Goal: Task Accomplishment & Management: Manage account settings

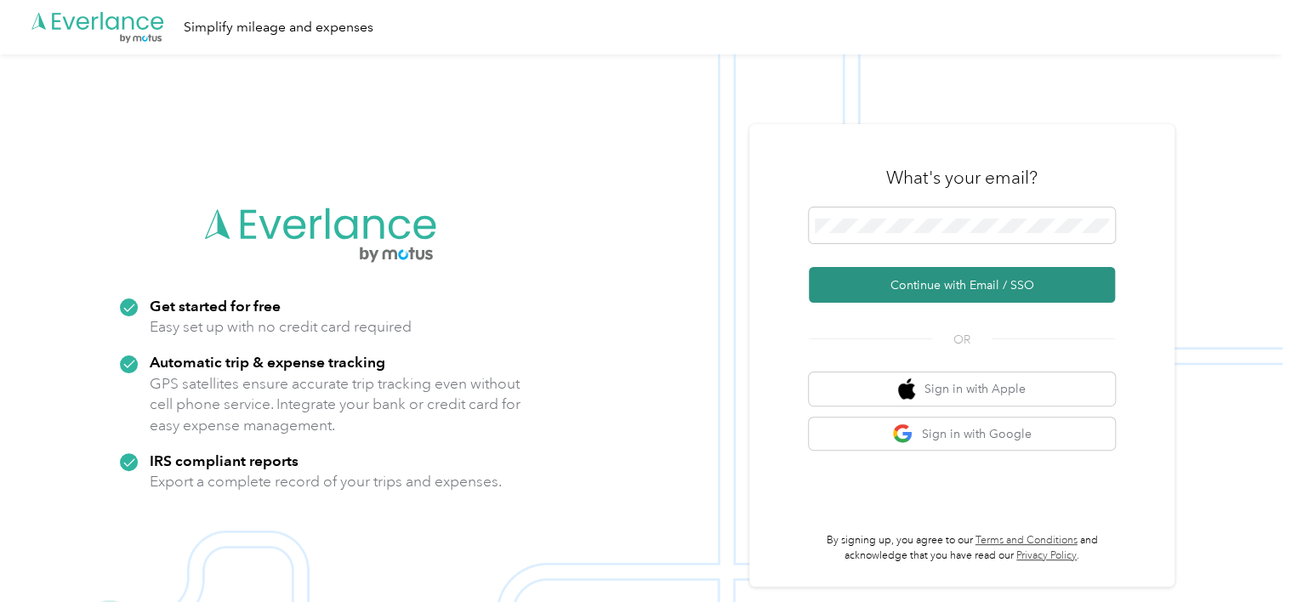
click at [956, 286] on button "Continue with Email / SSO" at bounding box center [962, 285] width 306 height 36
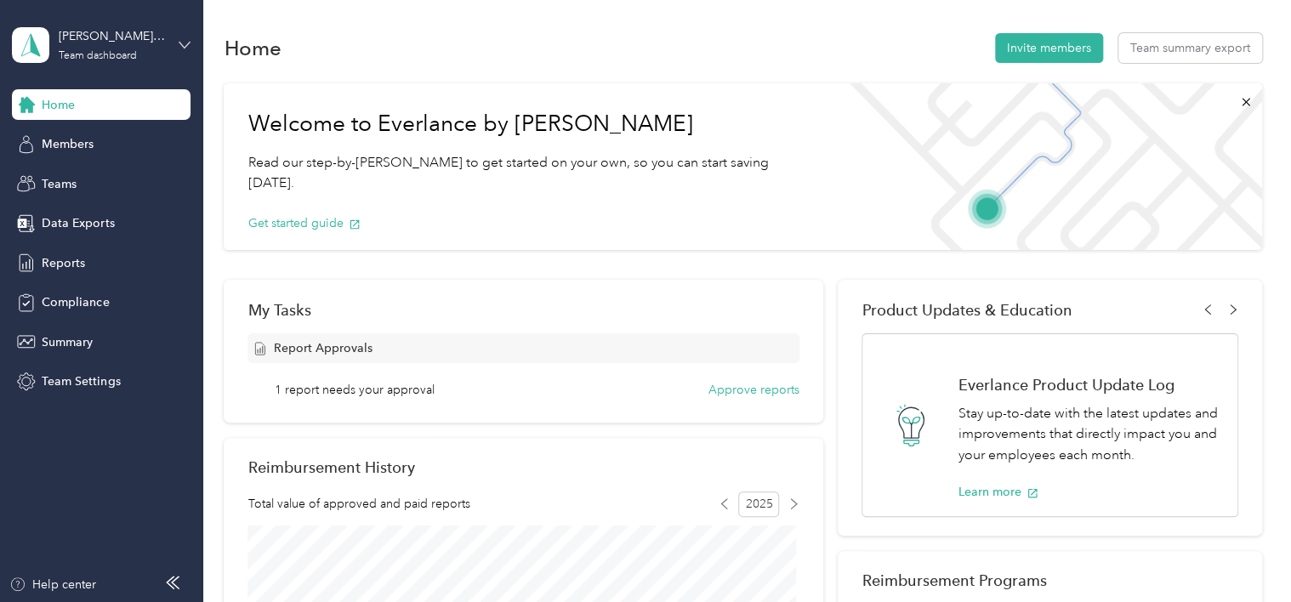
click at [188, 42] on icon at bounding box center [185, 45] width 12 height 12
click at [97, 178] on div "Personal dashboard" at bounding box center [80, 178] width 107 height 18
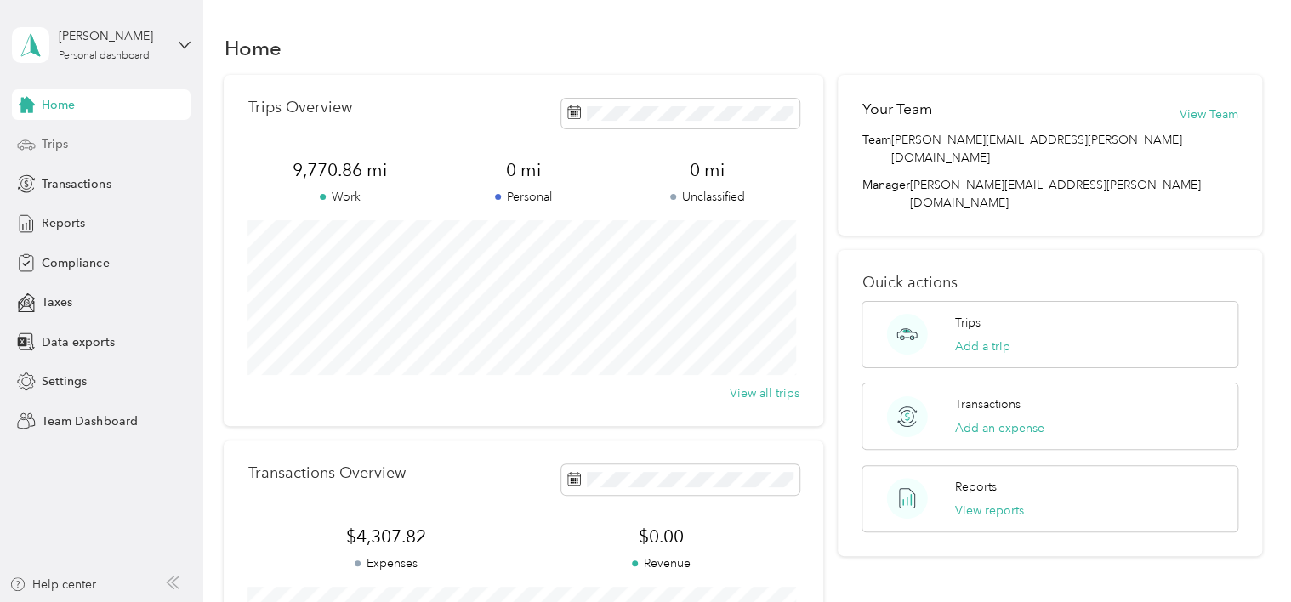
click at [50, 137] on span "Trips" at bounding box center [55, 144] width 26 height 18
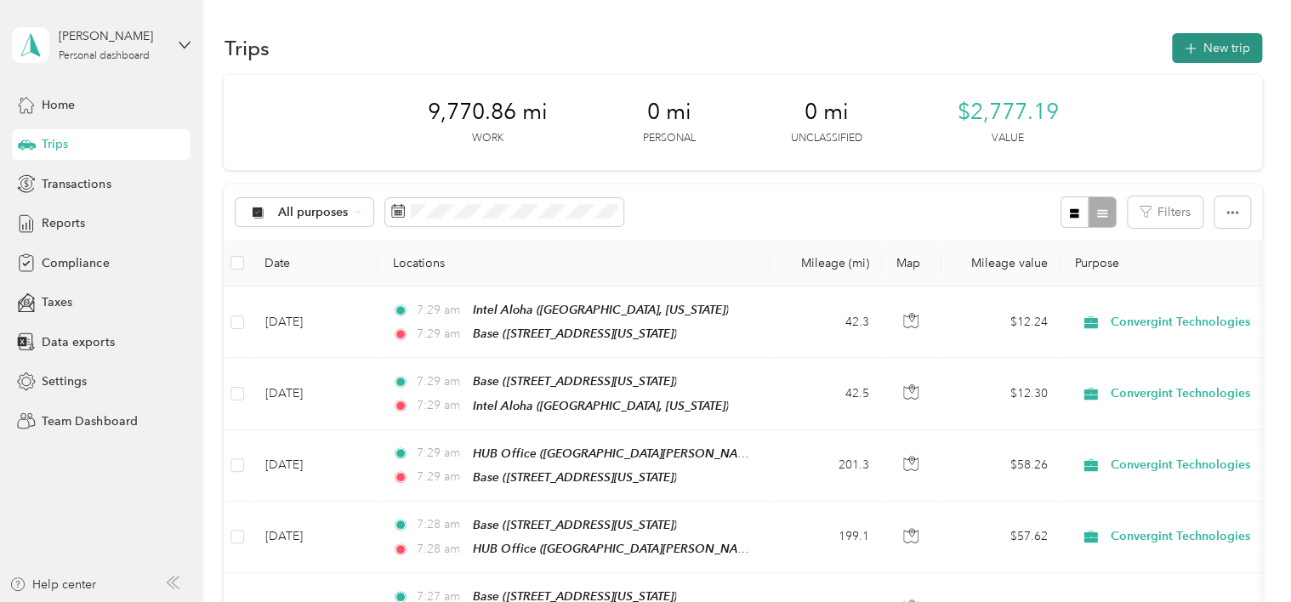
click at [1233, 44] on button "New trip" at bounding box center [1217, 48] width 90 height 30
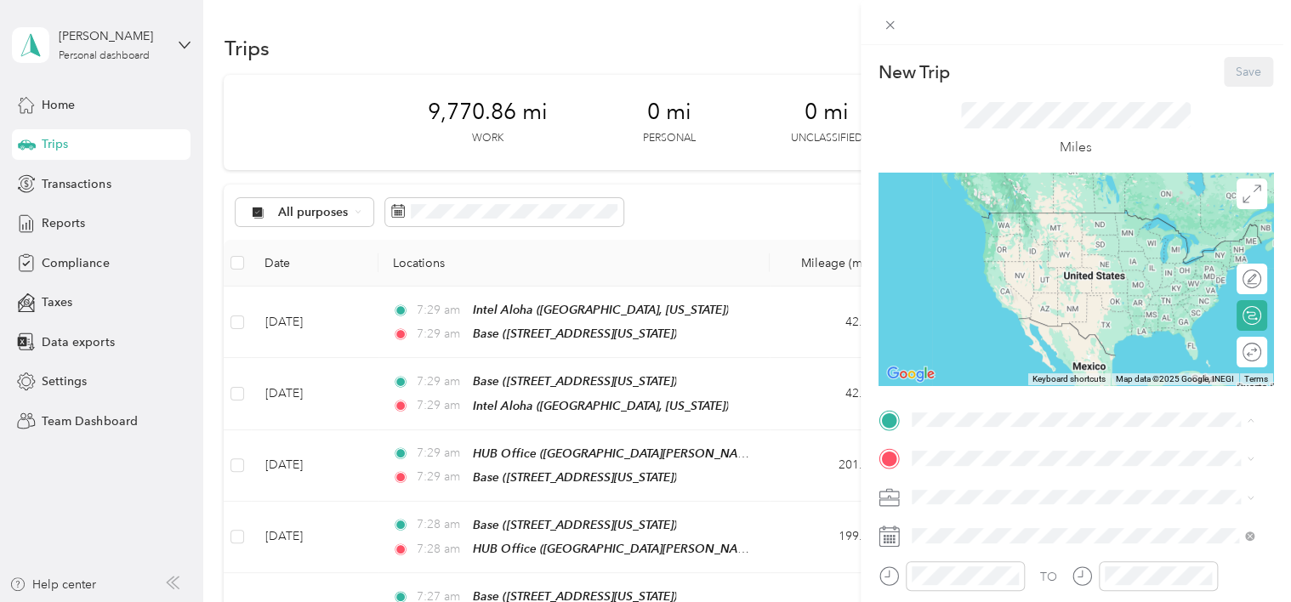
click at [1031, 298] on span "[STREET_ADDRESS][US_STATE]" at bounding box center [1028, 291] width 170 height 14
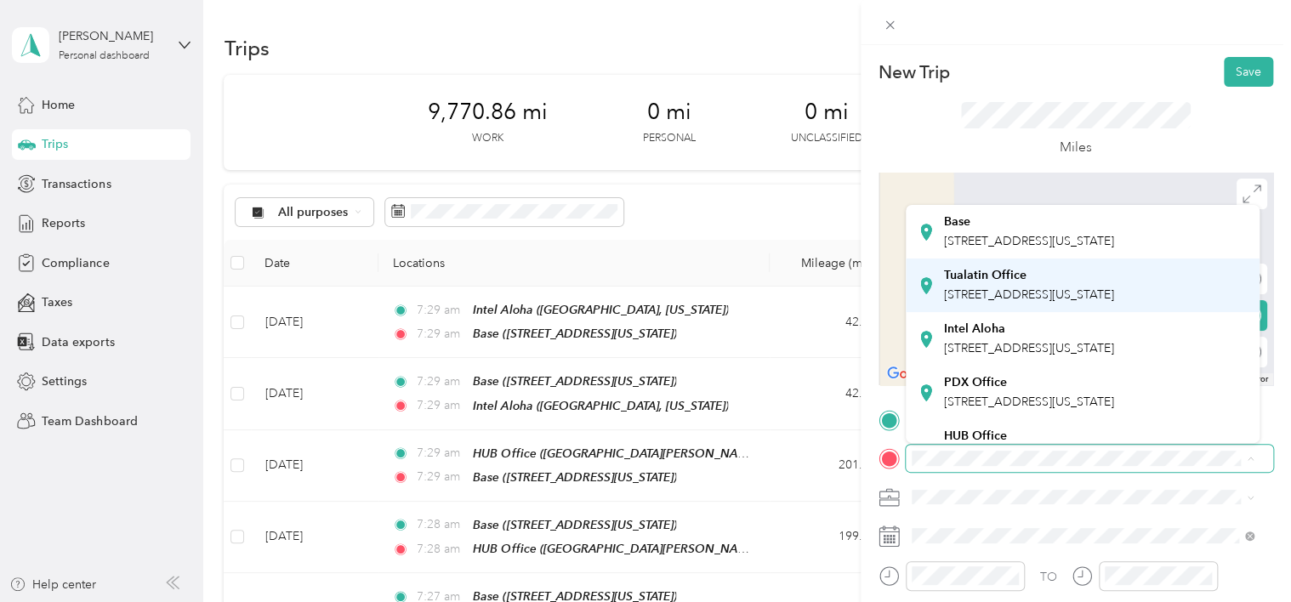
scroll to position [170, 0]
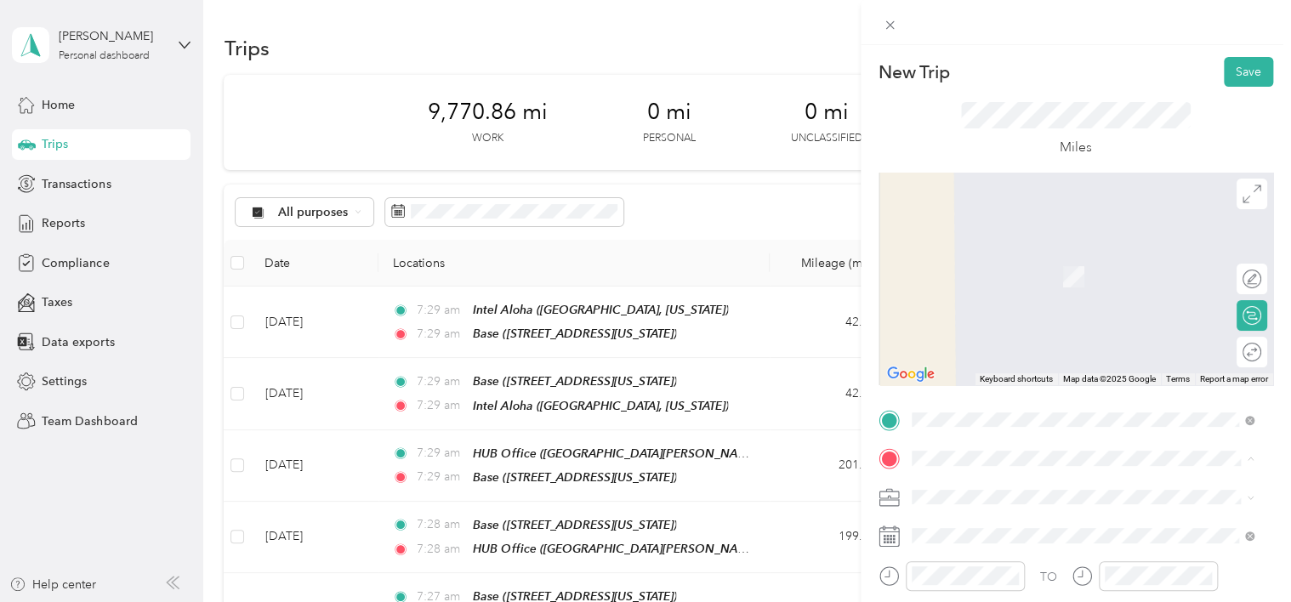
click at [1022, 344] on span "[STREET_ADDRESS][US_STATE]" at bounding box center [1028, 336] width 170 height 14
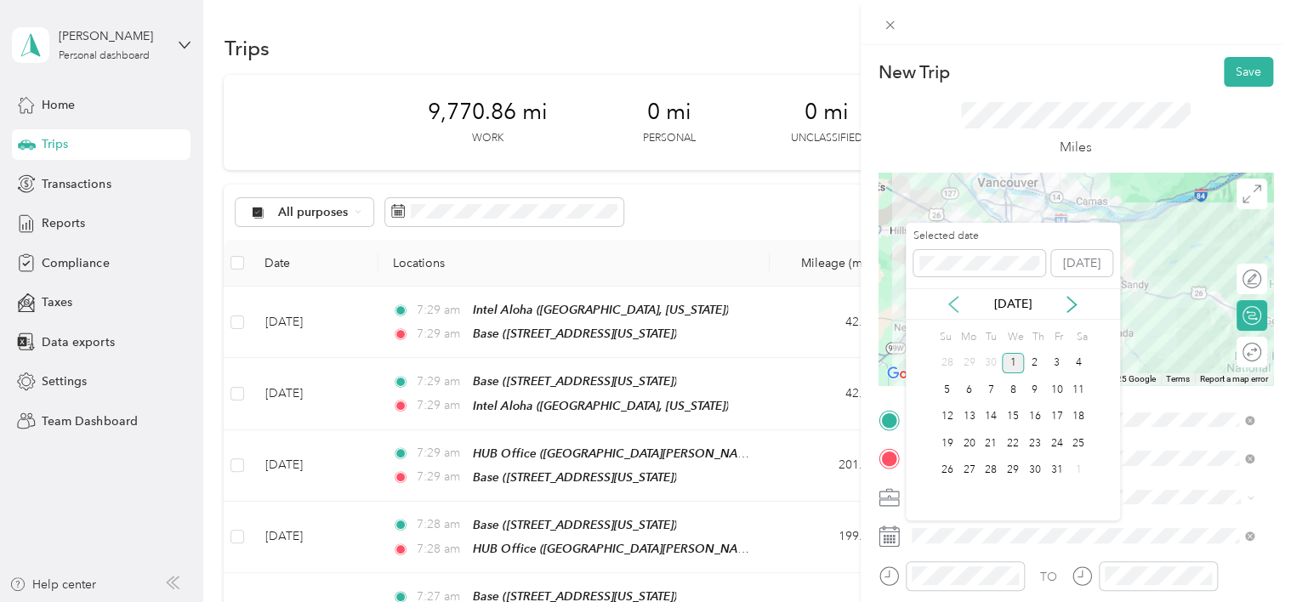
click at [951, 300] on icon at bounding box center [953, 304] width 9 height 15
click at [985, 467] on div "30" at bounding box center [991, 470] width 22 height 21
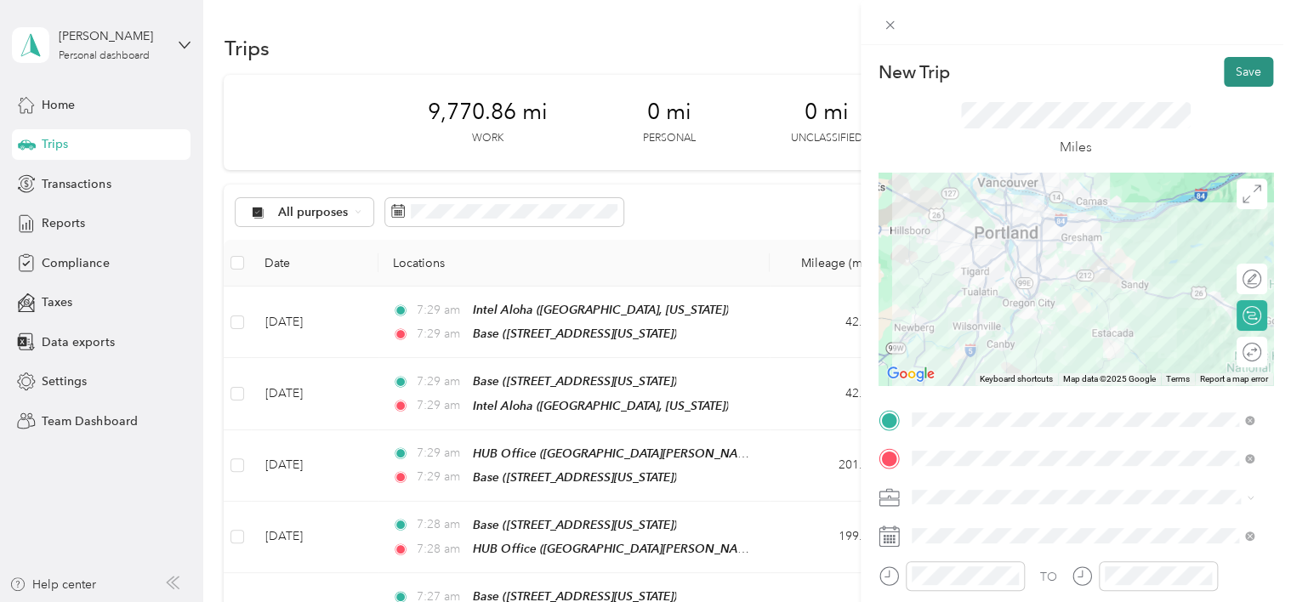
click at [1238, 66] on button "Save" at bounding box center [1248, 72] width 49 height 30
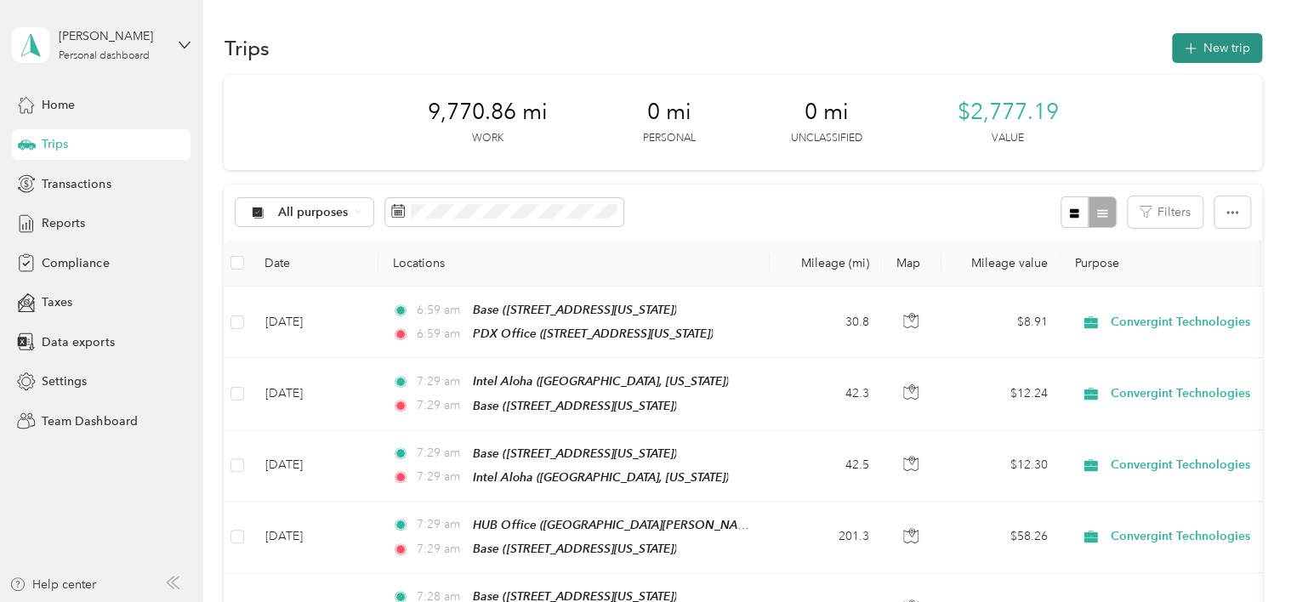
click at [1215, 42] on button "New trip" at bounding box center [1217, 48] width 90 height 30
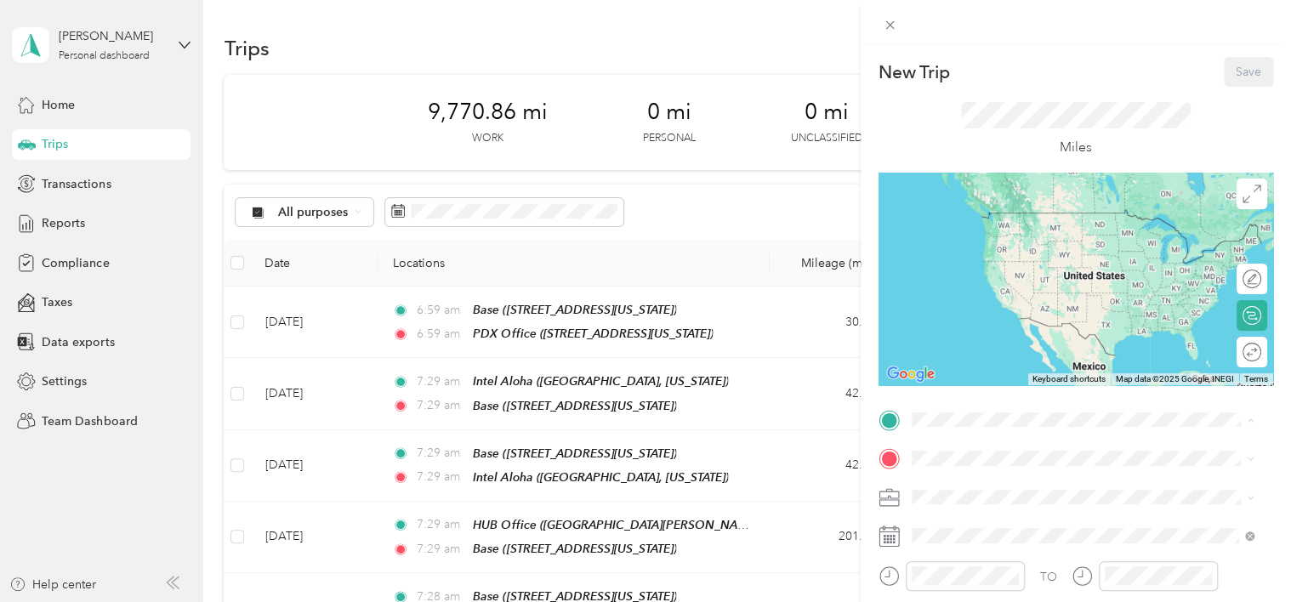
click at [1014, 298] on span "[STREET_ADDRESS][US_STATE]" at bounding box center [1028, 291] width 170 height 14
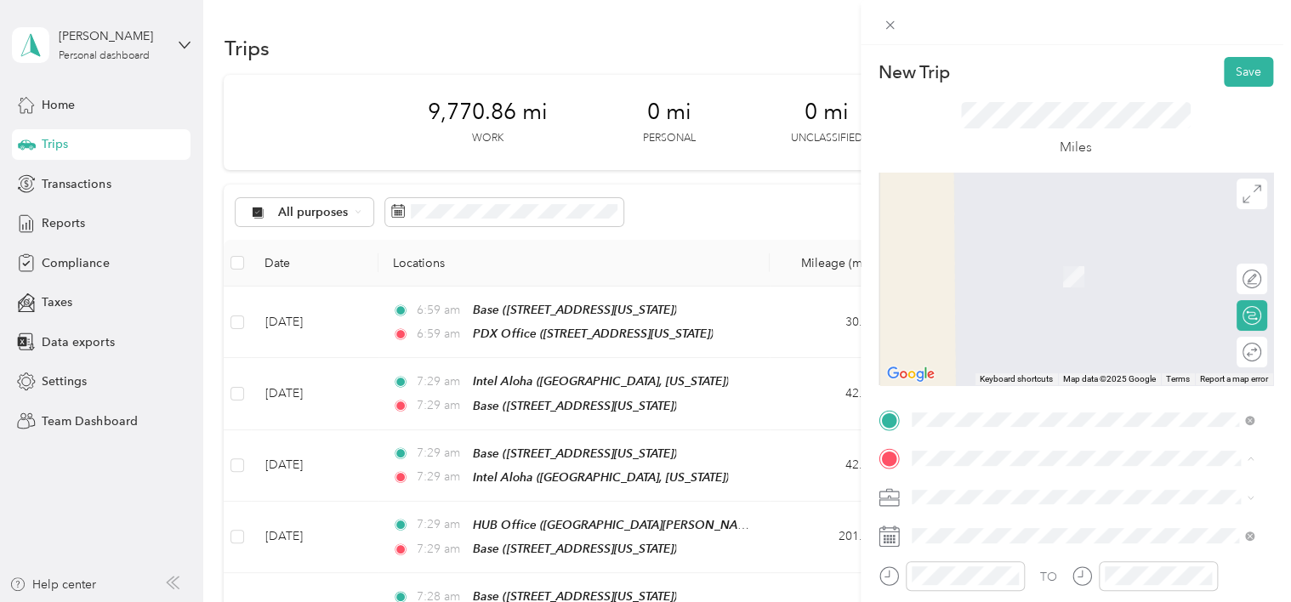
click at [1013, 275] on span "[STREET_ADDRESS][US_STATE]" at bounding box center [1028, 277] width 170 height 14
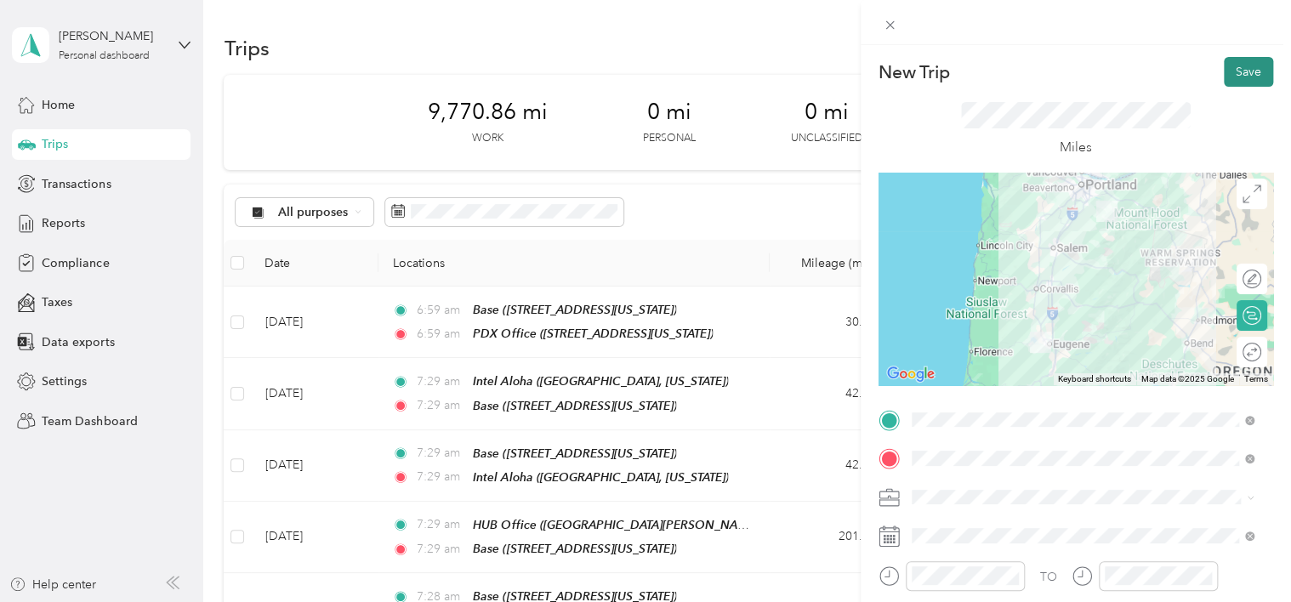
click at [1237, 75] on button "Save" at bounding box center [1248, 72] width 49 height 30
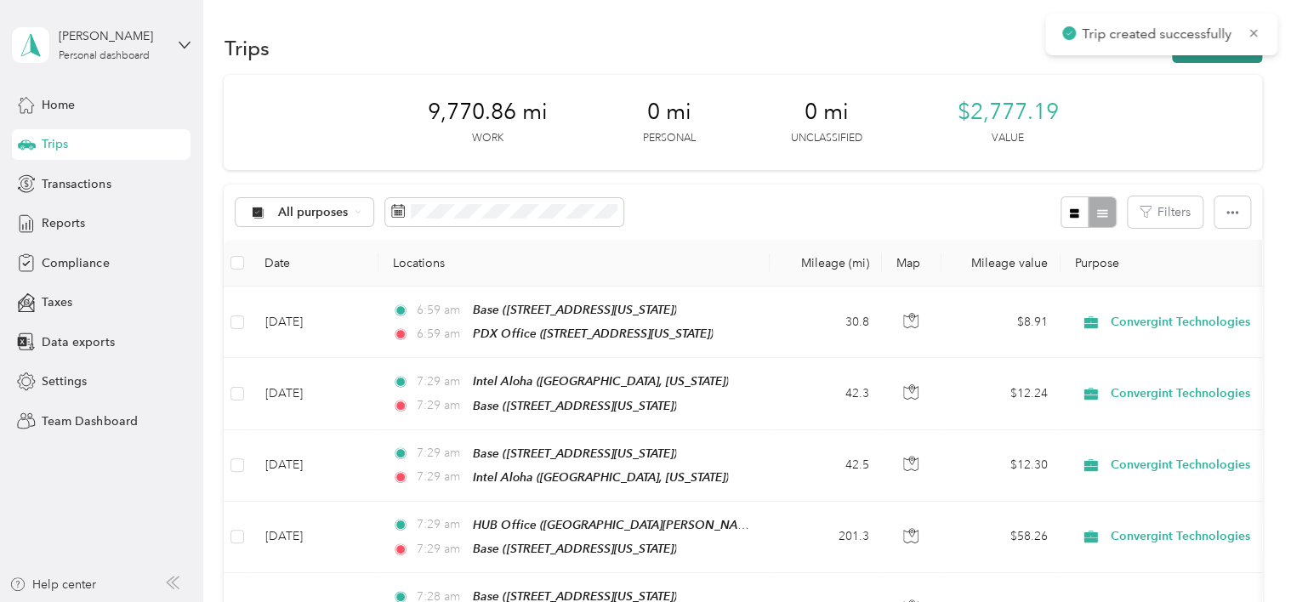
click at [1222, 60] on button "New trip" at bounding box center [1217, 48] width 90 height 30
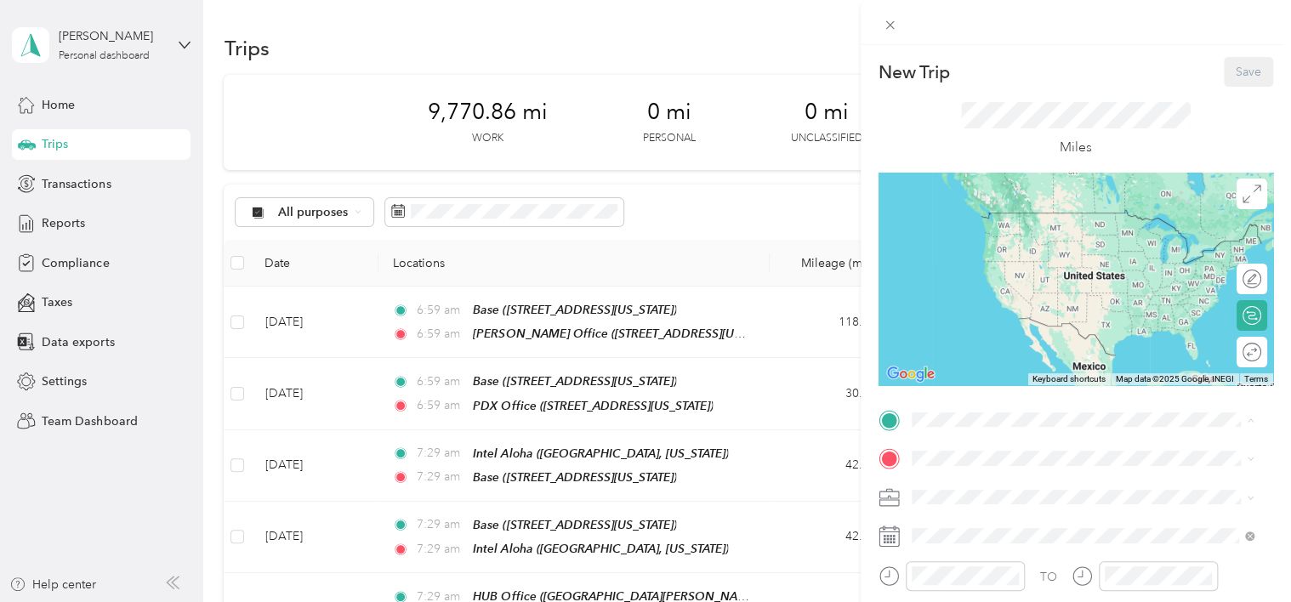
click at [1003, 245] on div "[PERSON_NAME] Office [STREET_ADDRESS][US_STATE]" at bounding box center [1028, 229] width 170 height 36
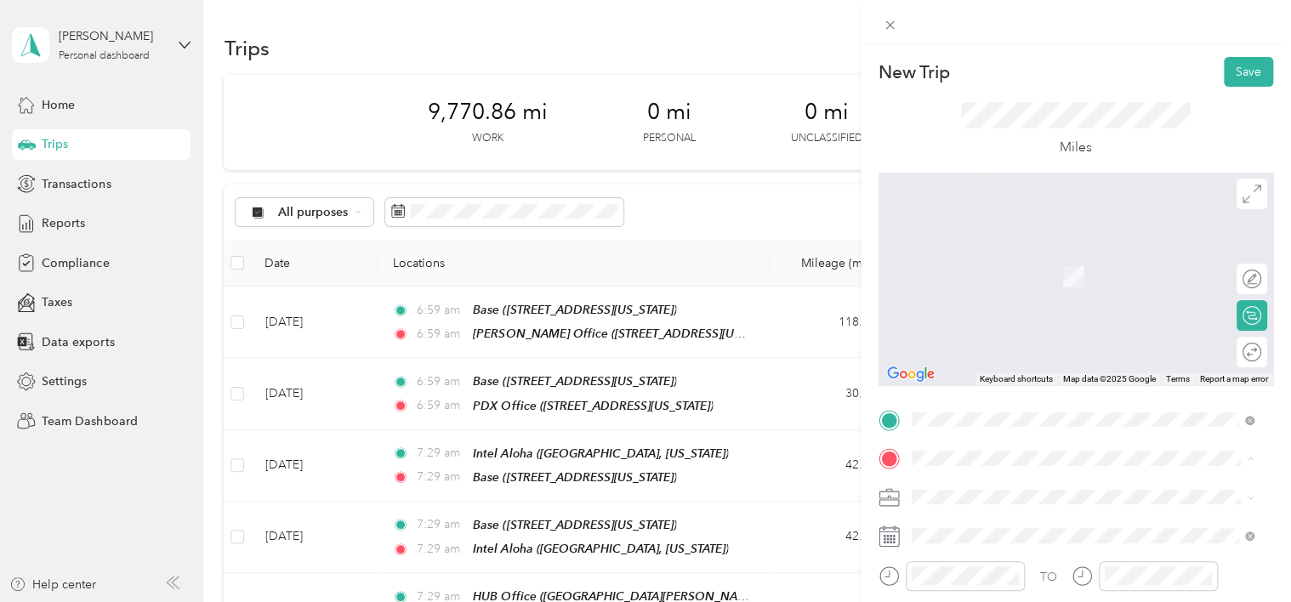
click at [1003, 319] on div "Base" at bounding box center [1028, 311] width 170 height 15
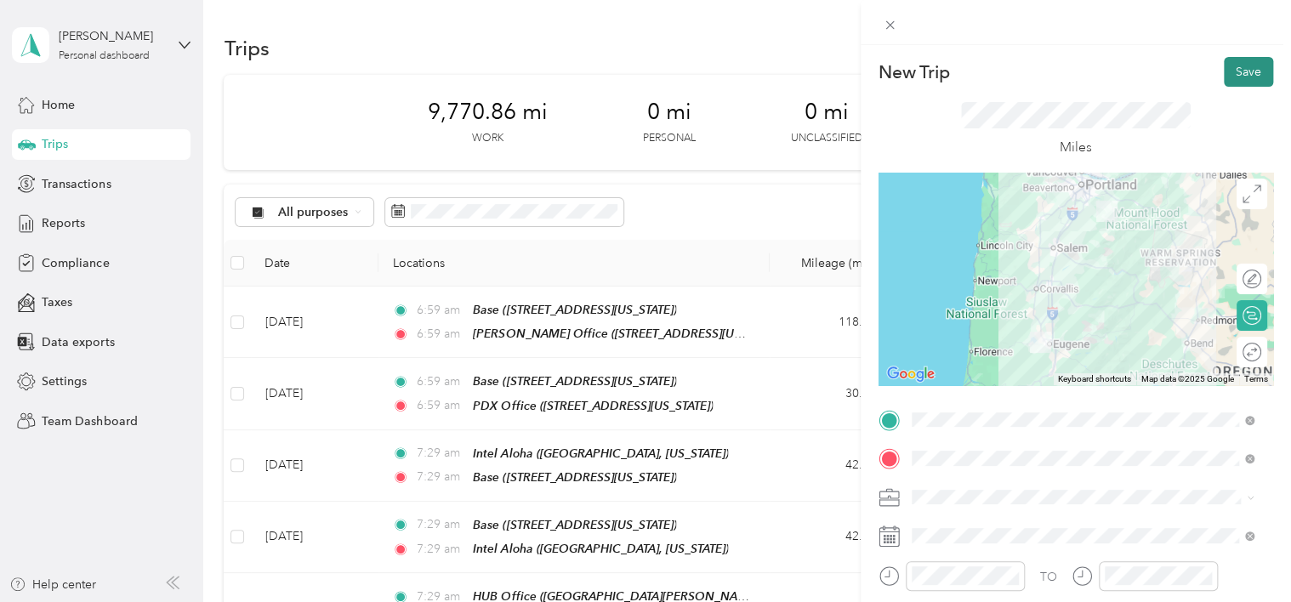
click at [1241, 65] on button "Save" at bounding box center [1248, 72] width 49 height 30
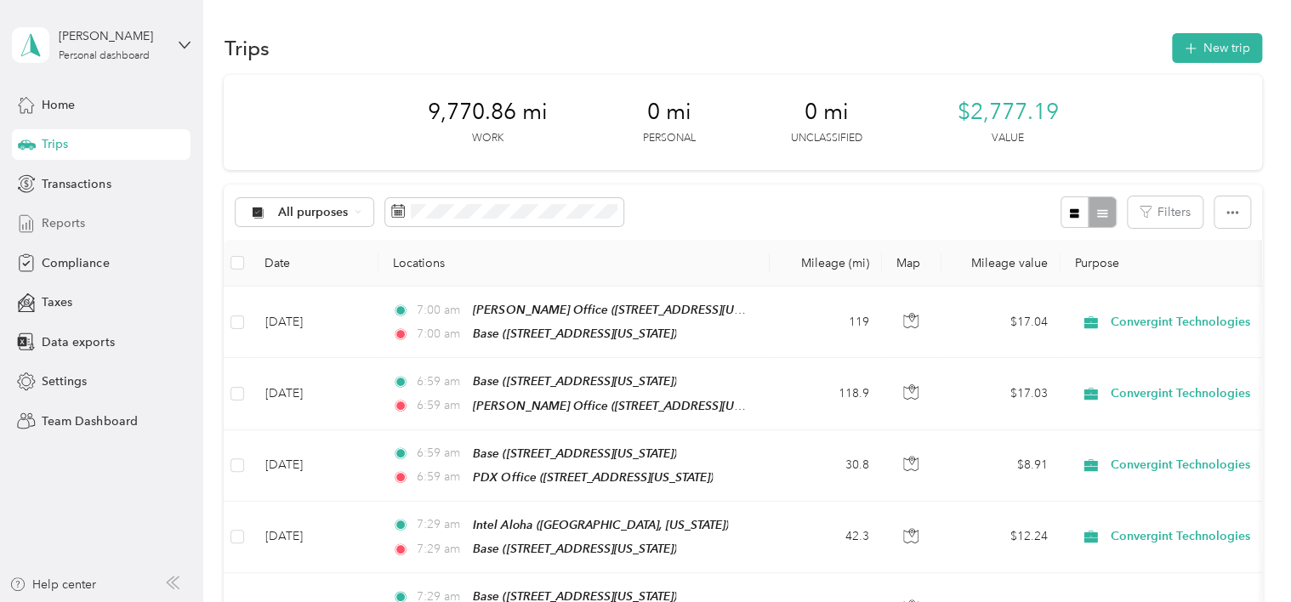
click at [57, 219] on span "Reports" at bounding box center [63, 223] width 43 height 18
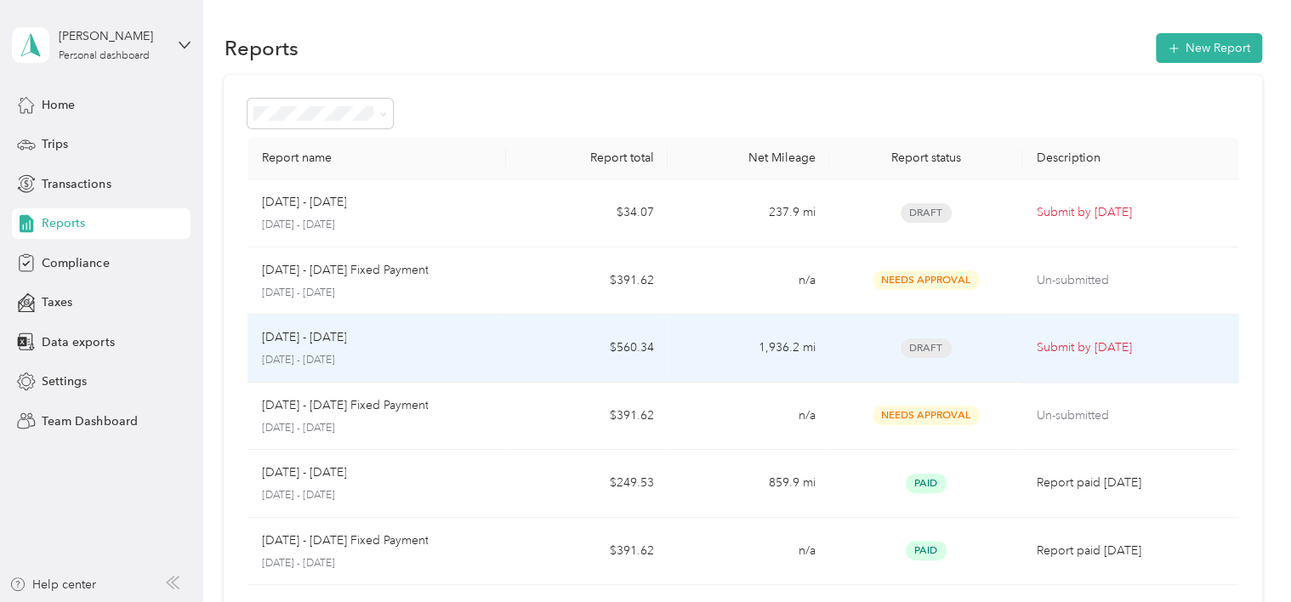
click at [497, 361] on td "[DATE] - [DATE] [DATE] - [DATE]" at bounding box center [376, 349] width 258 height 68
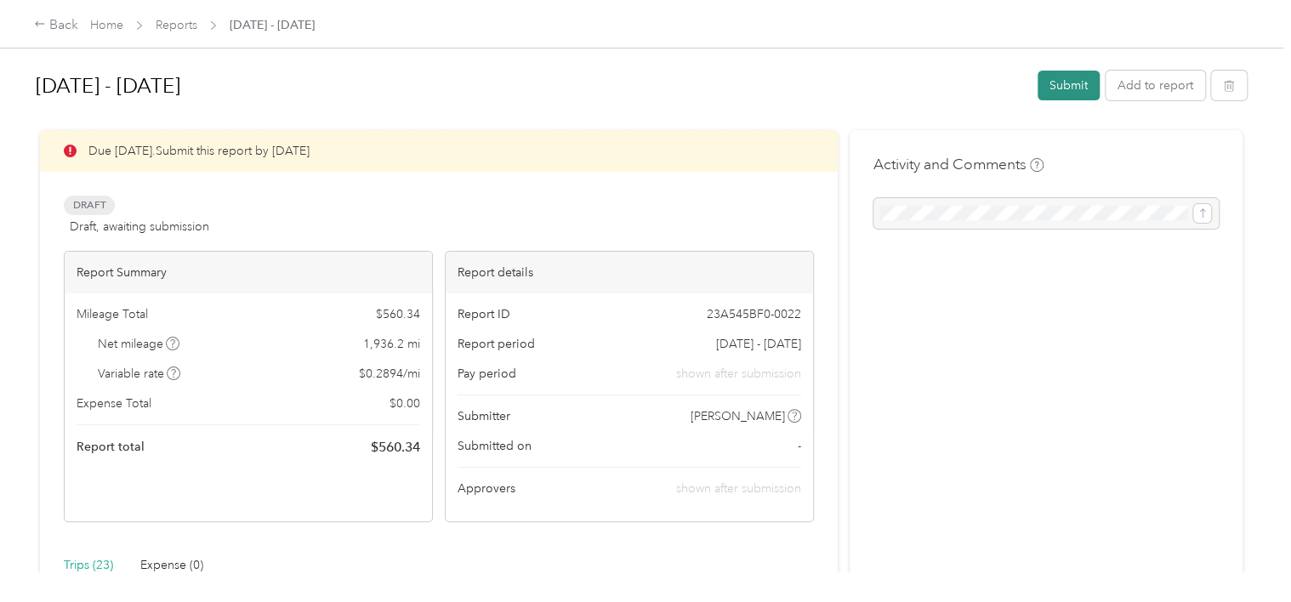
click at [1078, 88] on button "Submit" at bounding box center [1068, 86] width 62 height 30
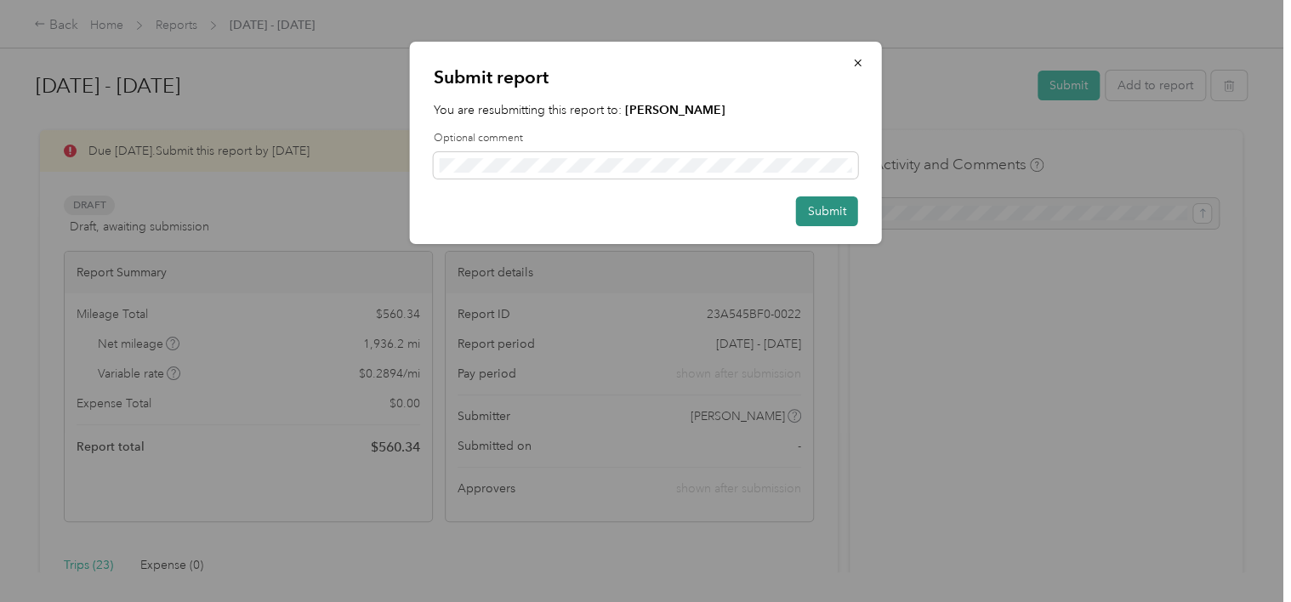
click at [820, 212] on button "Submit" at bounding box center [827, 211] width 62 height 30
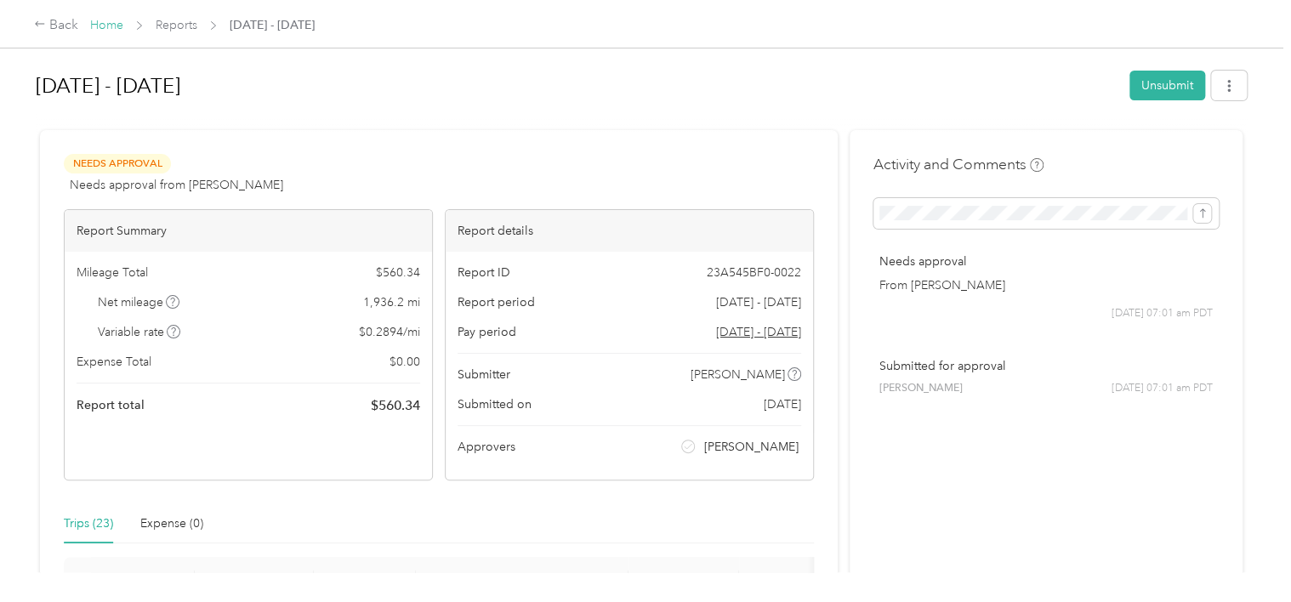
click at [102, 25] on link "Home" at bounding box center [106, 25] width 33 height 14
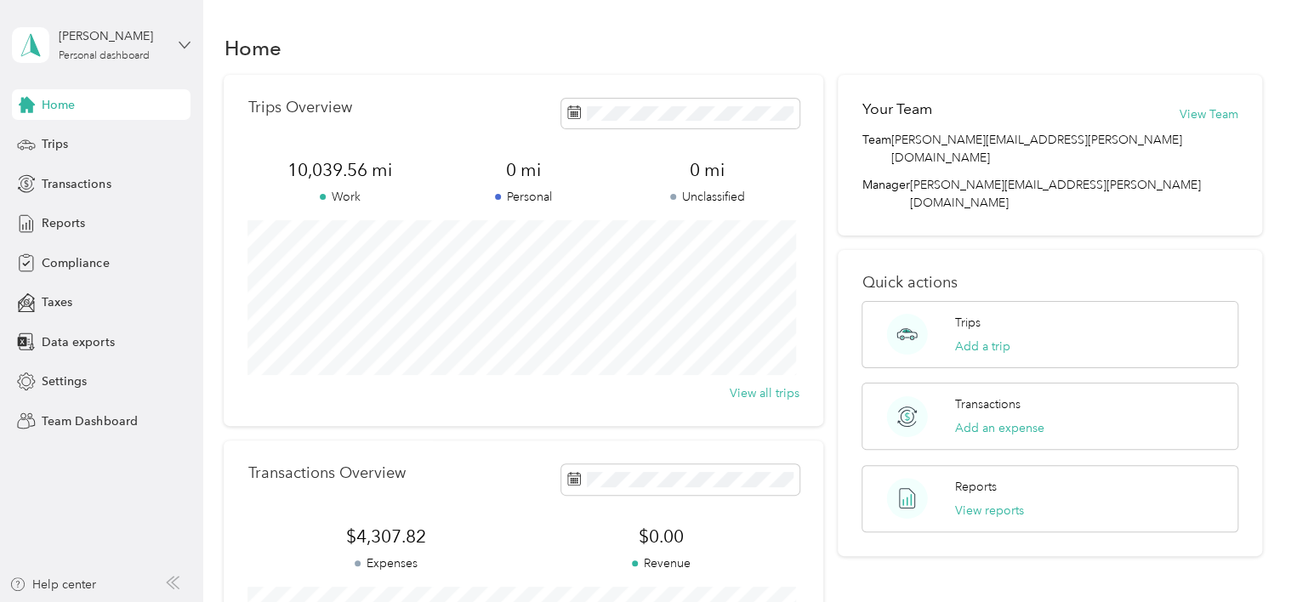
click at [186, 47] on icon at bounding box center [185, 45] width 12 height 12
click at [109, 139] on div "Team dashboard" at bounding box center [72, 140] width 91 height 18
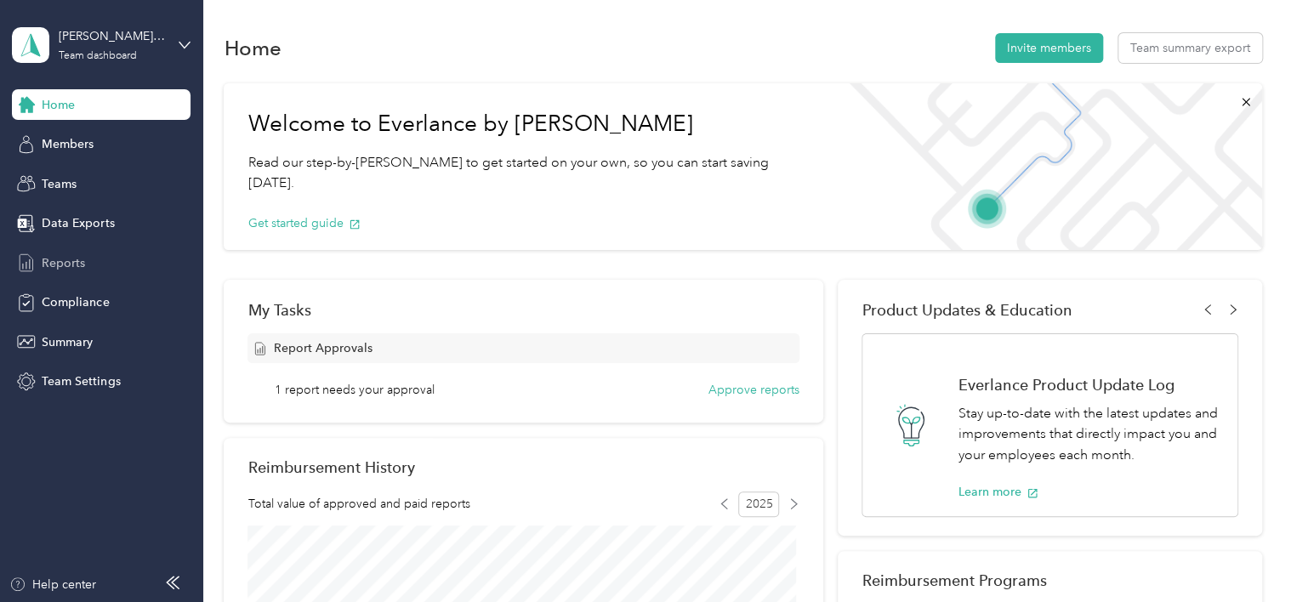
click at [81, 256] on span "Reports" at bounding box center [63, 263] width 43 height 18
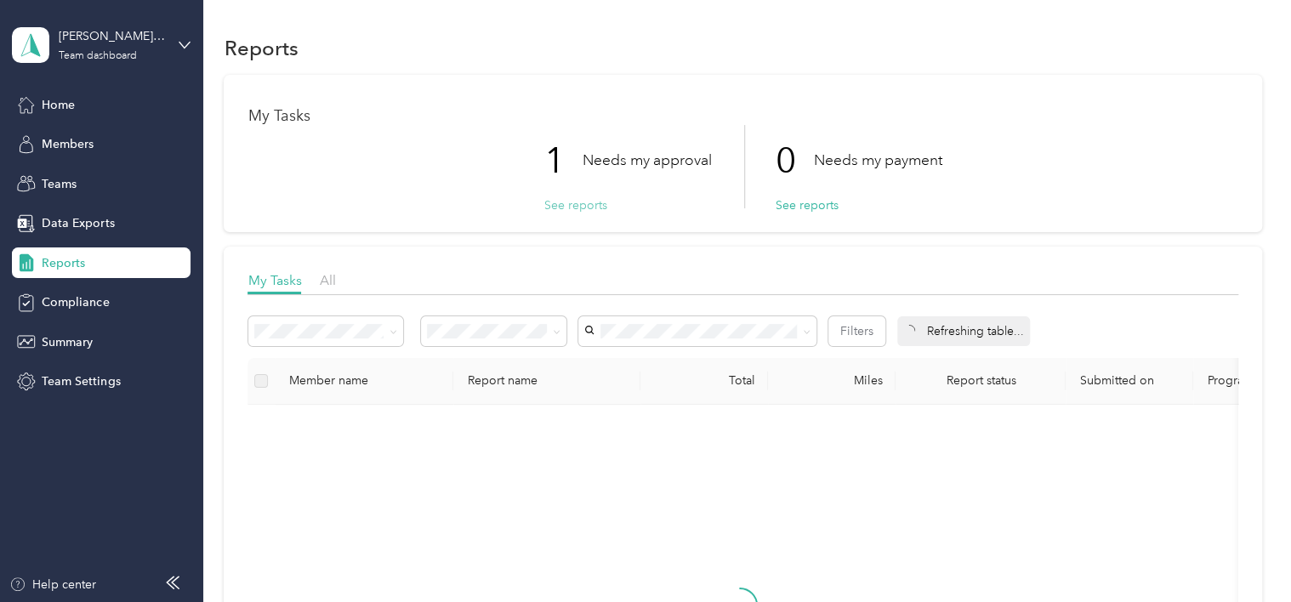
click at [571, 204] on button "See reports" at bounding box center [574, 205] width 63 height 18
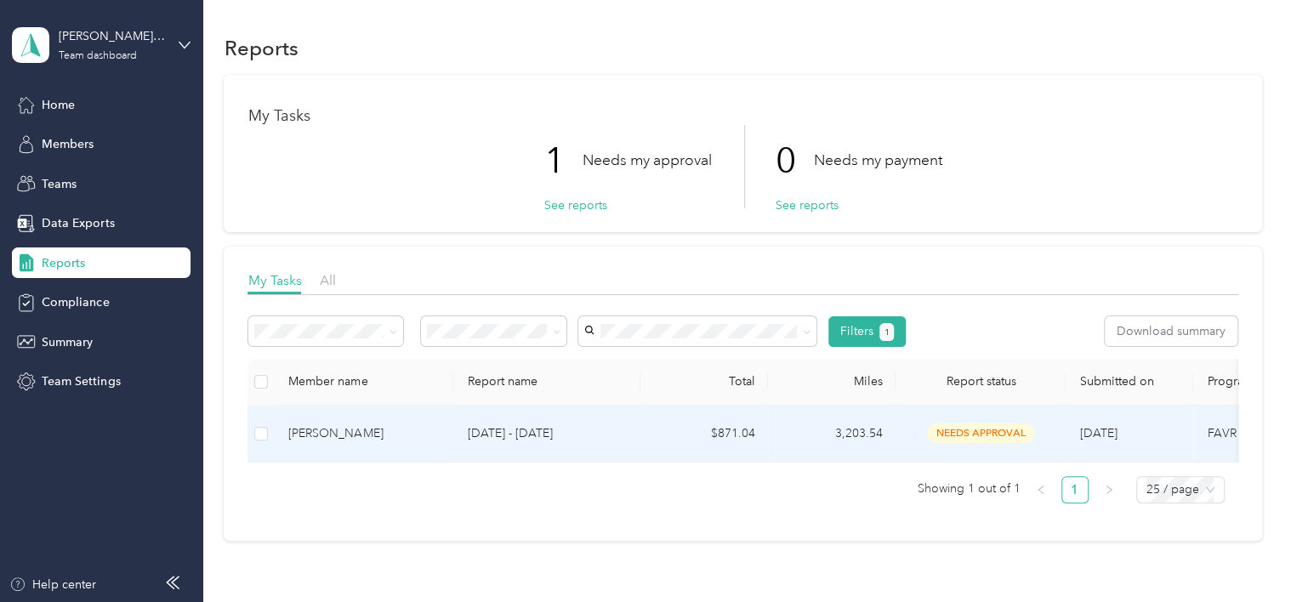
click at [524, 427] on p "[DATE] - [DATE]" at bounding box center [547, 433] width 160 height 19
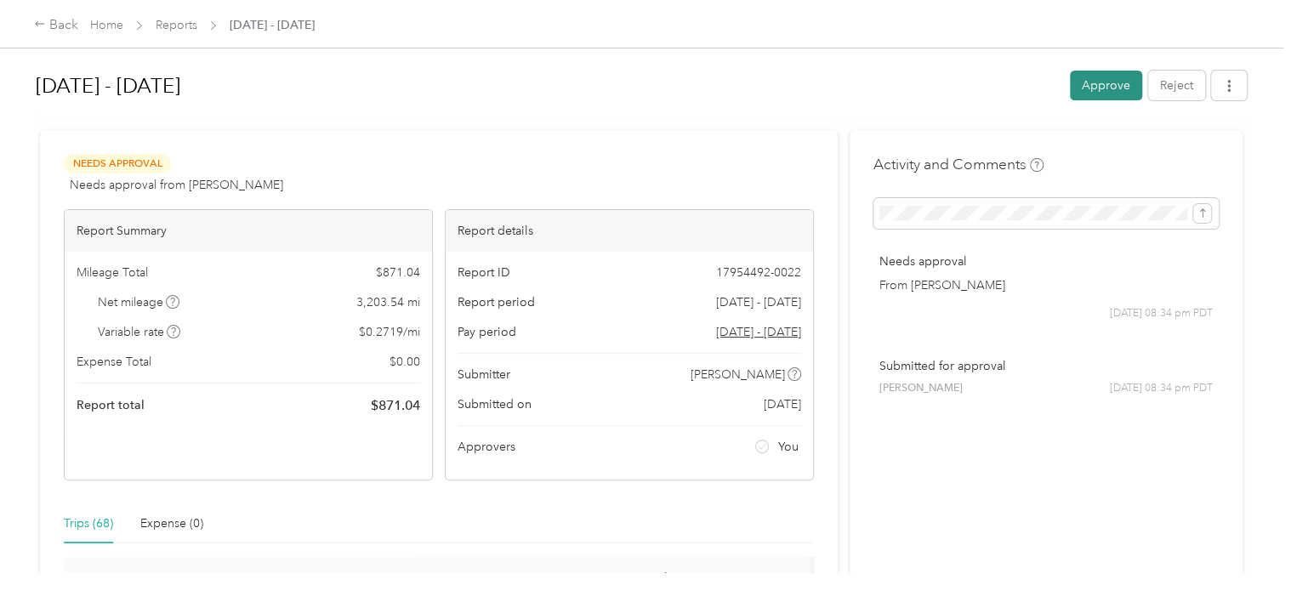
click at [1095, 89] on button "Approve" at bounding box center [1106, 86] width 72 height 30
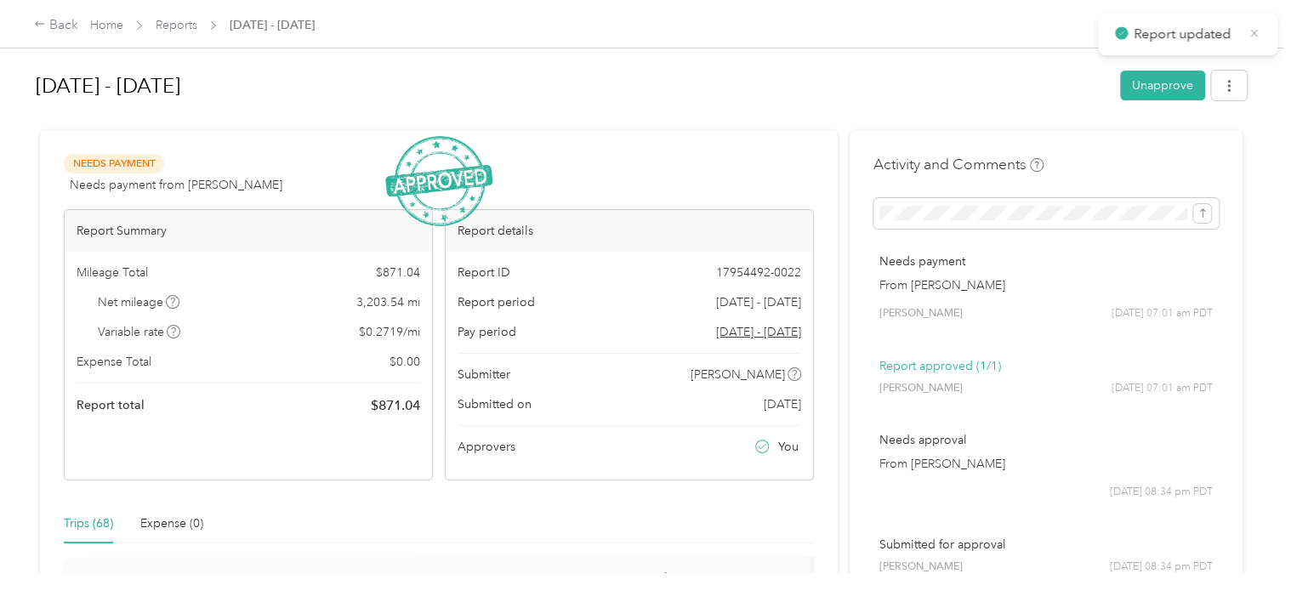
click at [1255, 30] on icon at bounding box center [1253, 33] width 13 height 15
